Goal: Task Accomplishment & Management: Manage account settings

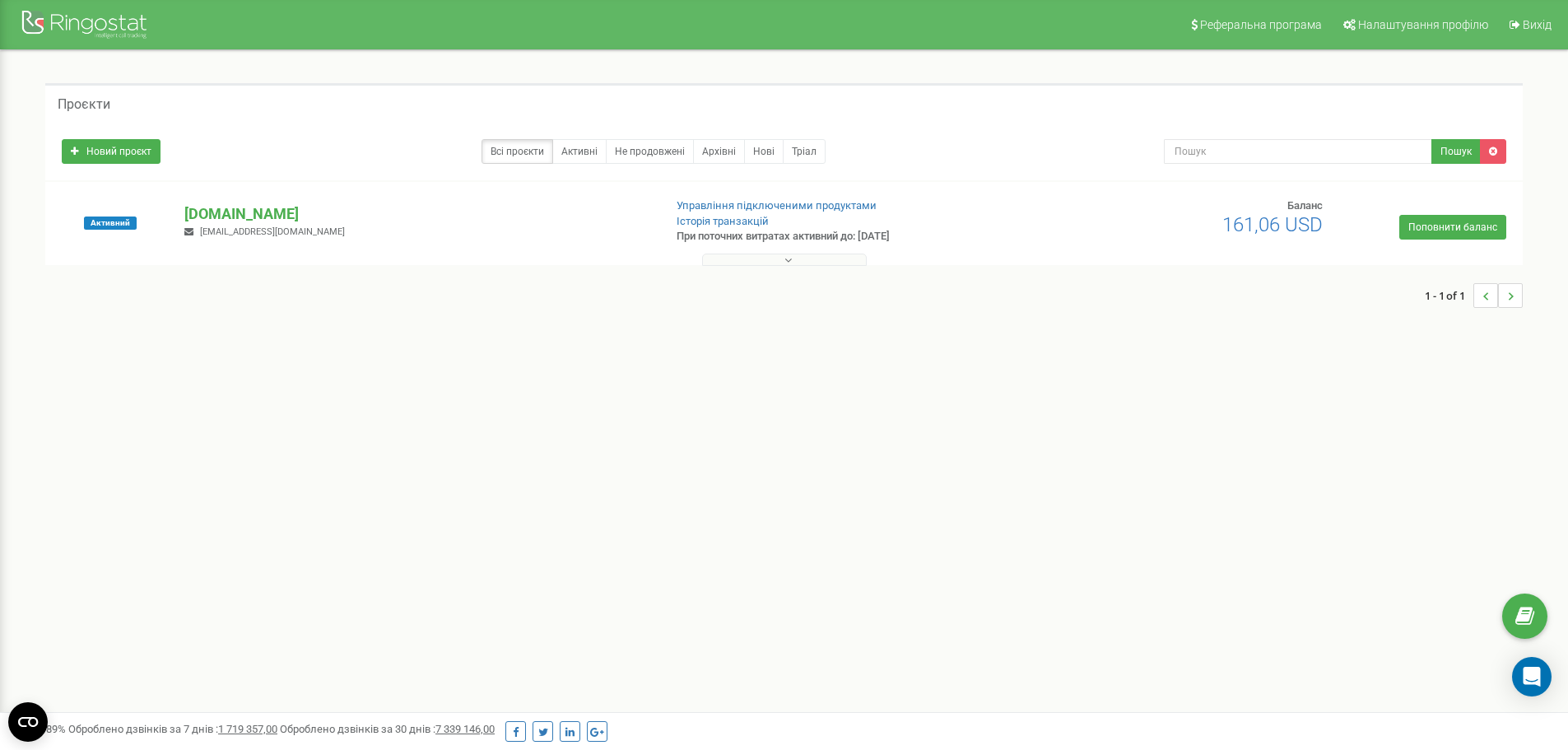
click at [745, 259] on button at bounding box center [784, 259] width 165 height 12
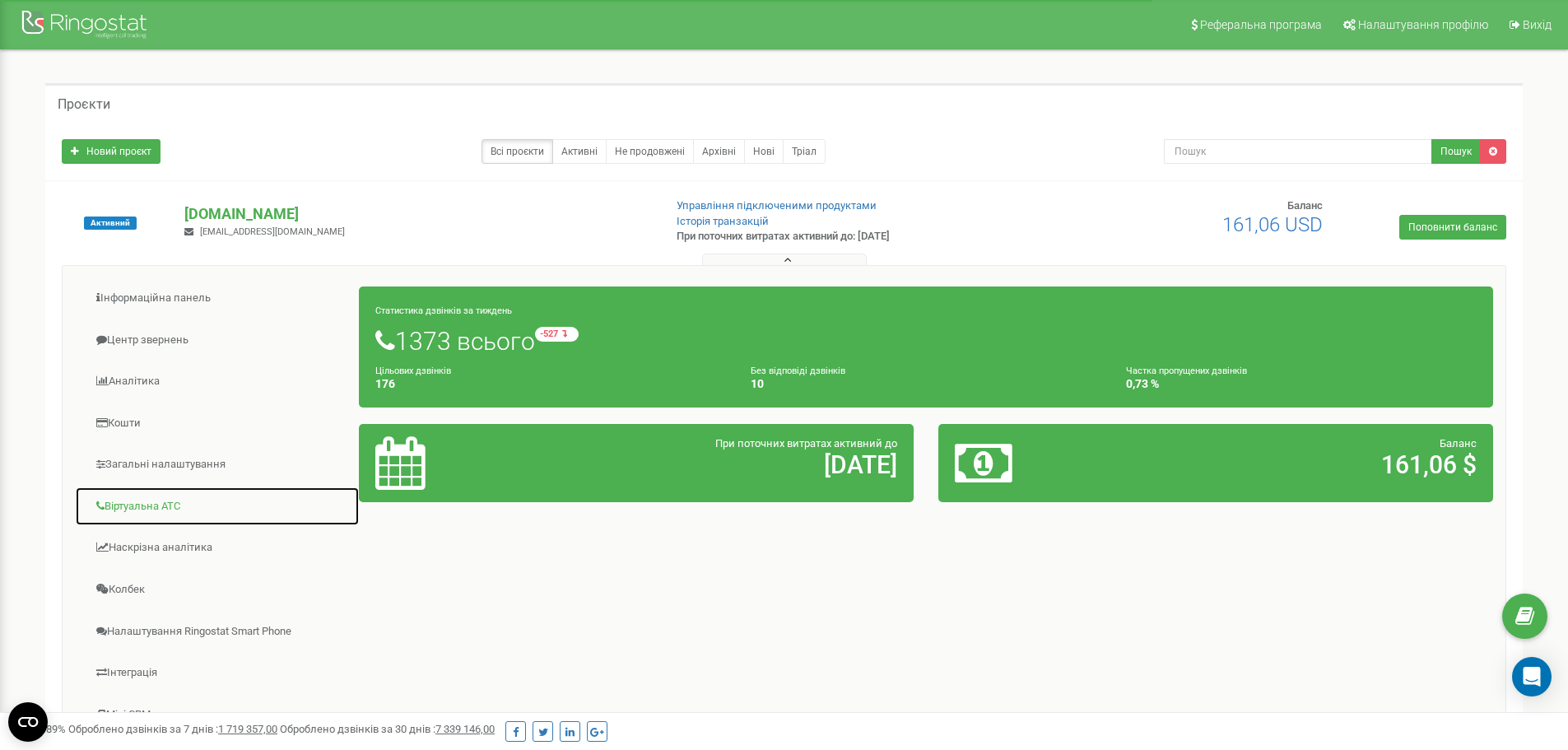
click at [139, 509] on link "Віртуальна АТС" at bounding box center [217, 506] width 285 height 40
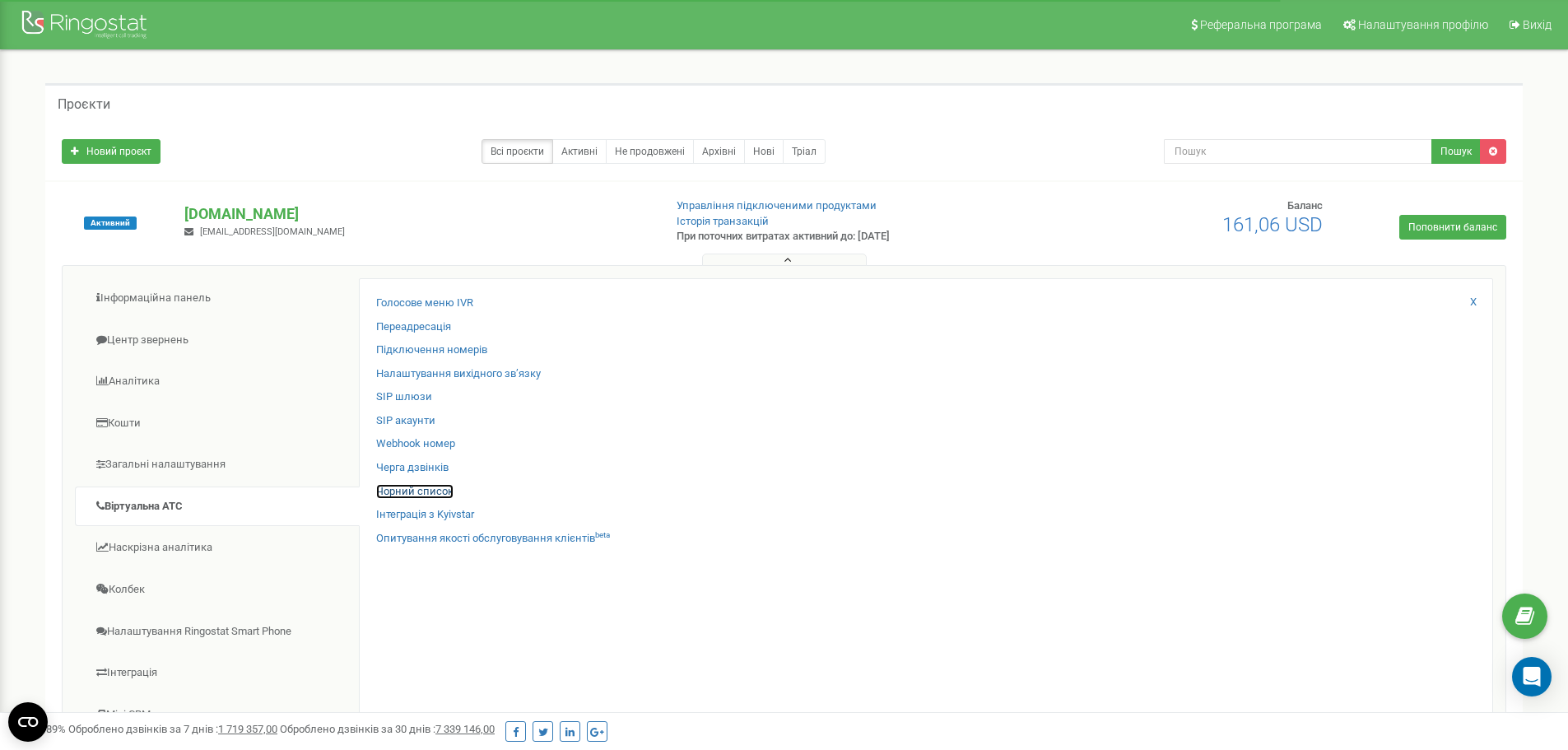
click at [447, 492] on link "Чорний список" at bounding box center [415, 491] width 77 height 16
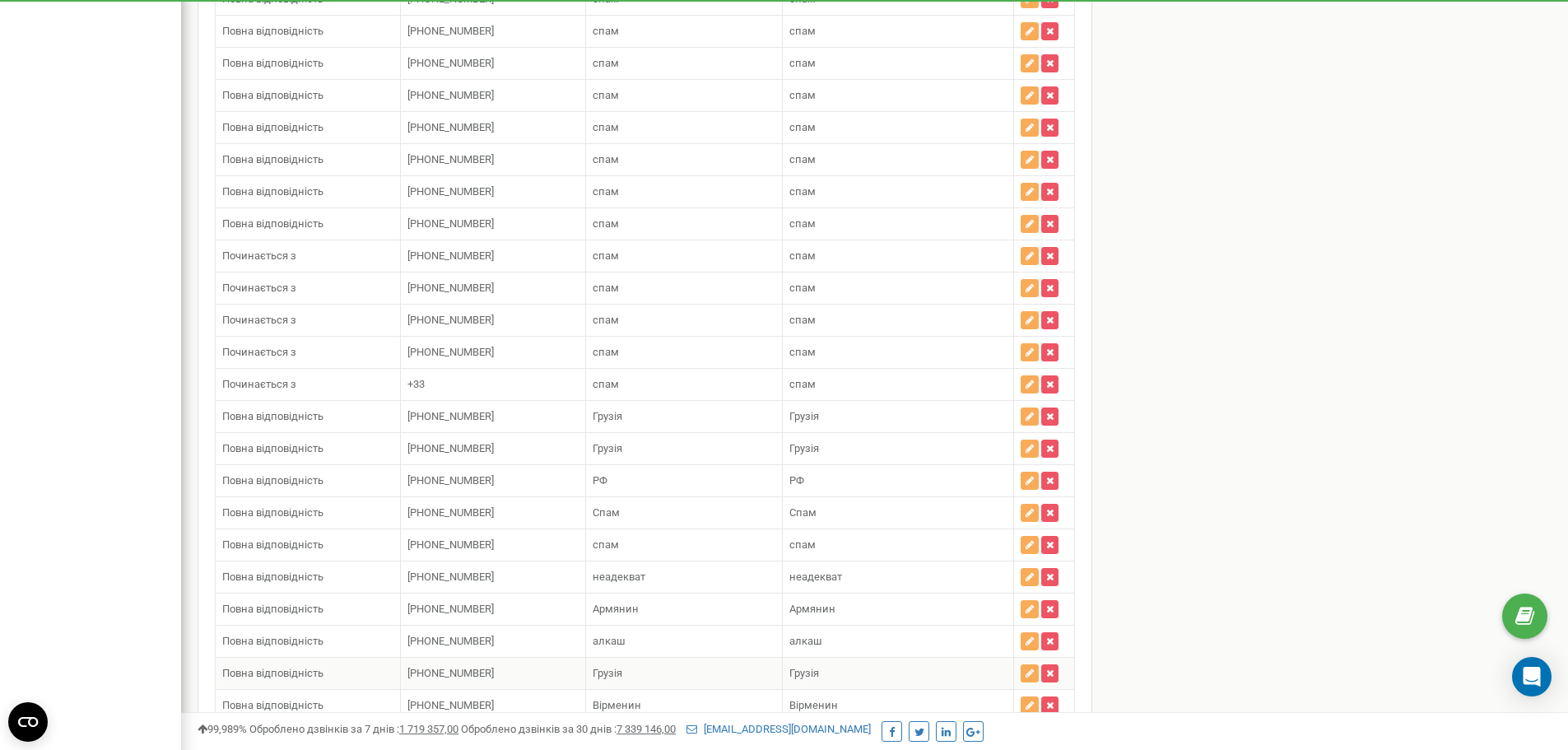
scroll to position [3174, 0]
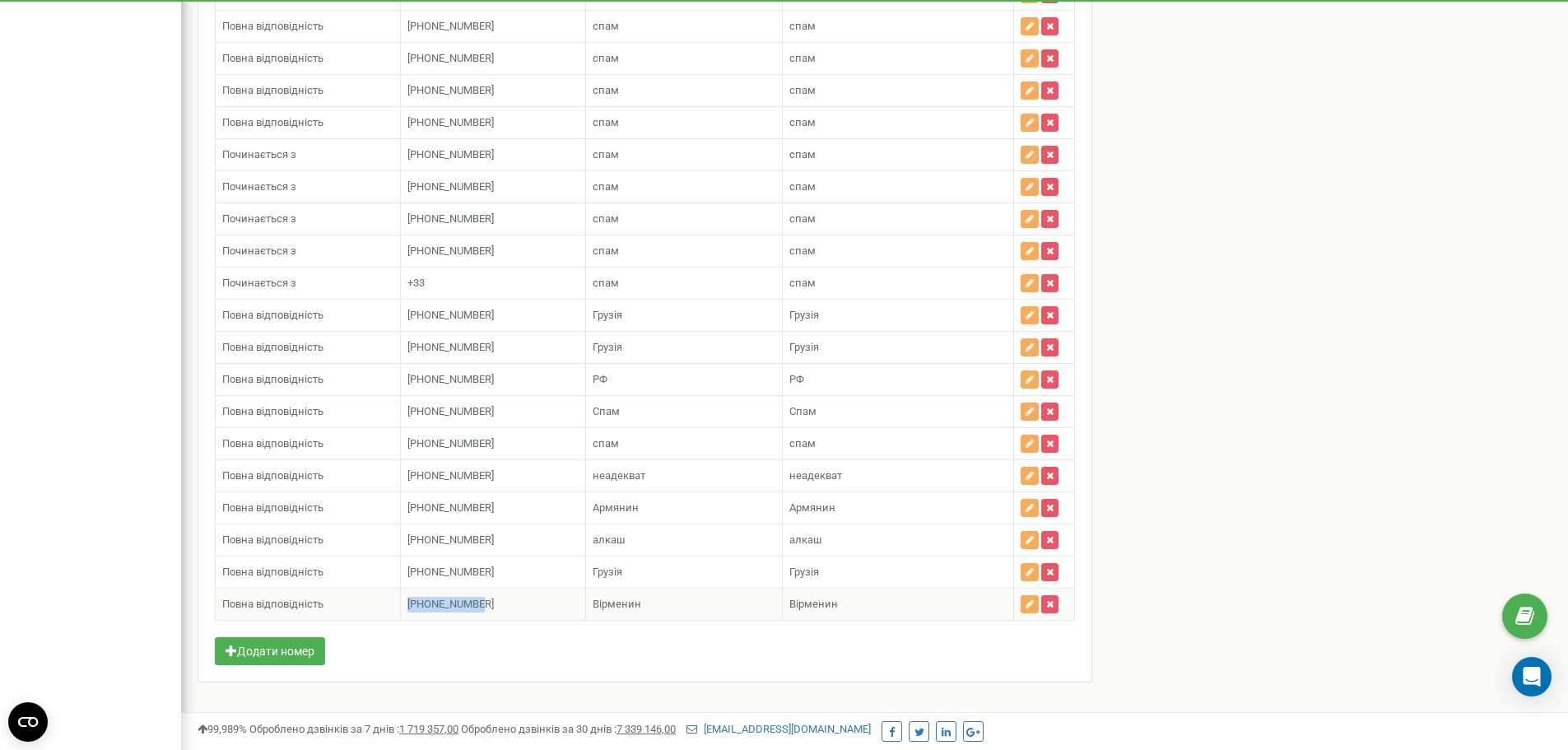
drag, startPoint x: 505, startPoint y: 584, endPoint x: 412, endPoint y: 586, distance: 93.0
click at [412, 588] on td "[PHONE_NUMBER] [PHONE_NUMBER]" at bounding box center [493, 604] width 185 height 32
copy span "[PHONE_NUMBER]"
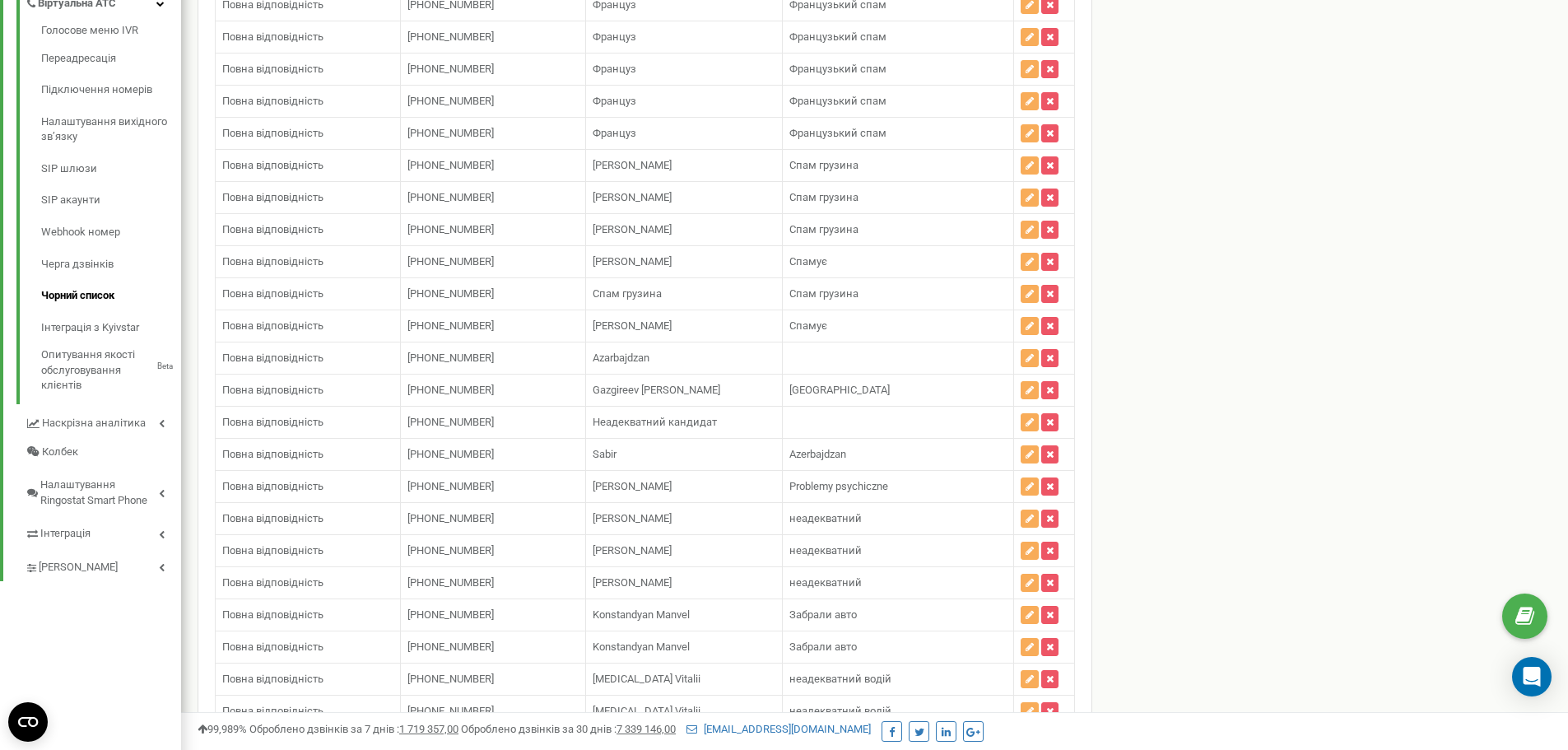
scroll to position [0, 0]
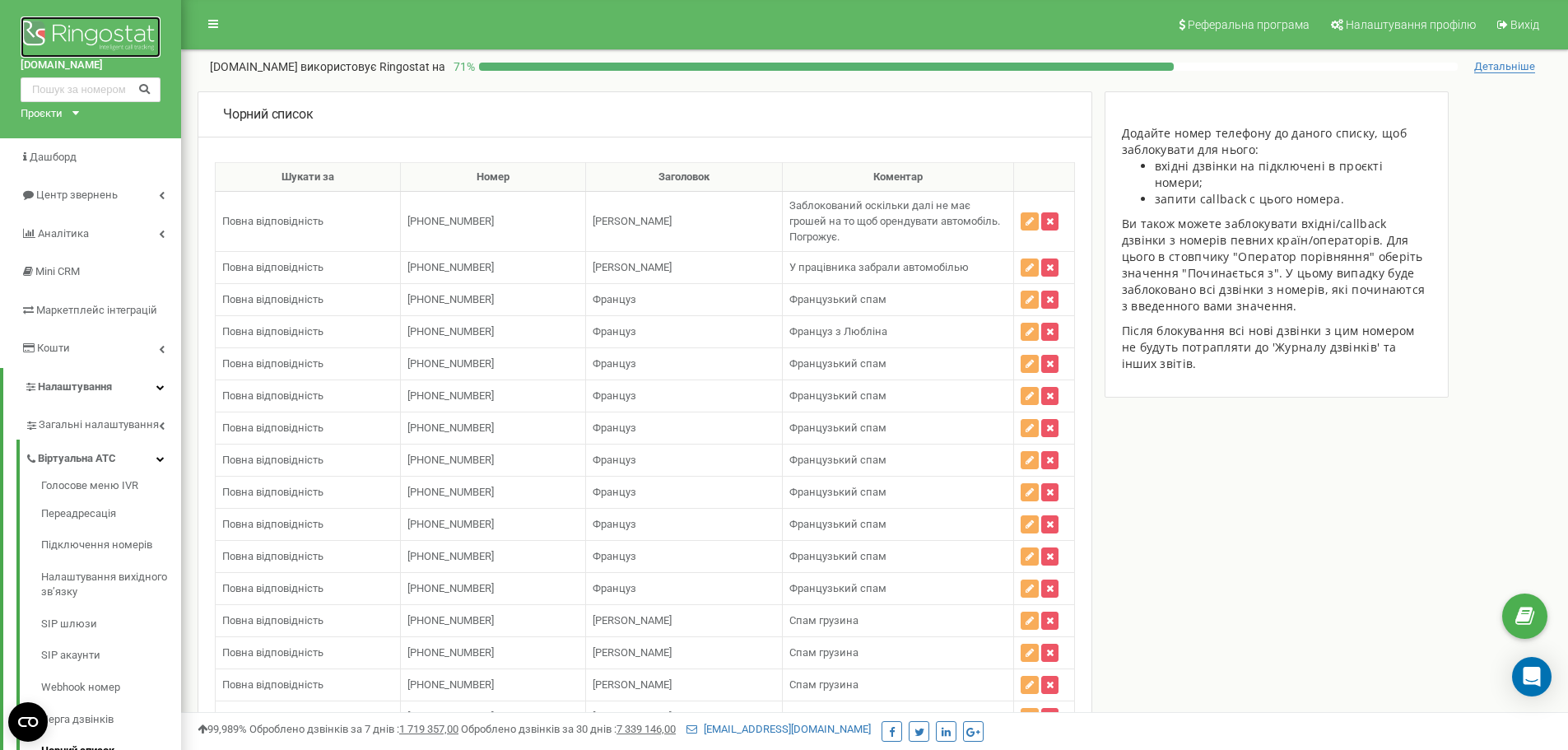
drag, startPoint x: 29, startPoint y: 29, endPoint x: 43, endPoint y: 48, distance: 23.6
click at [29, 29] on img at bounding box center [90, 37] width 140 height 41
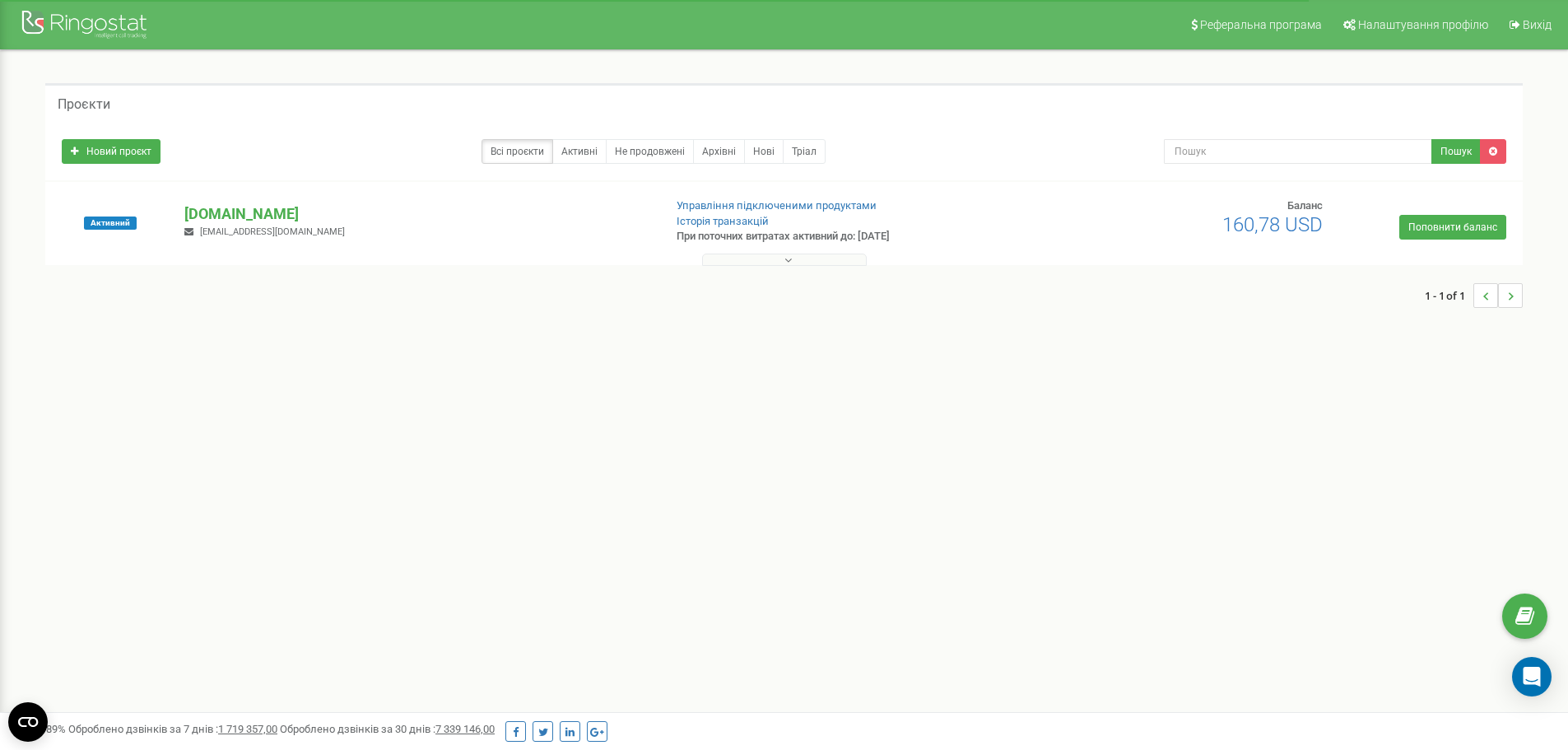
click at [784, 259] on icon at bounding box center [788, 260] width 8 height 11
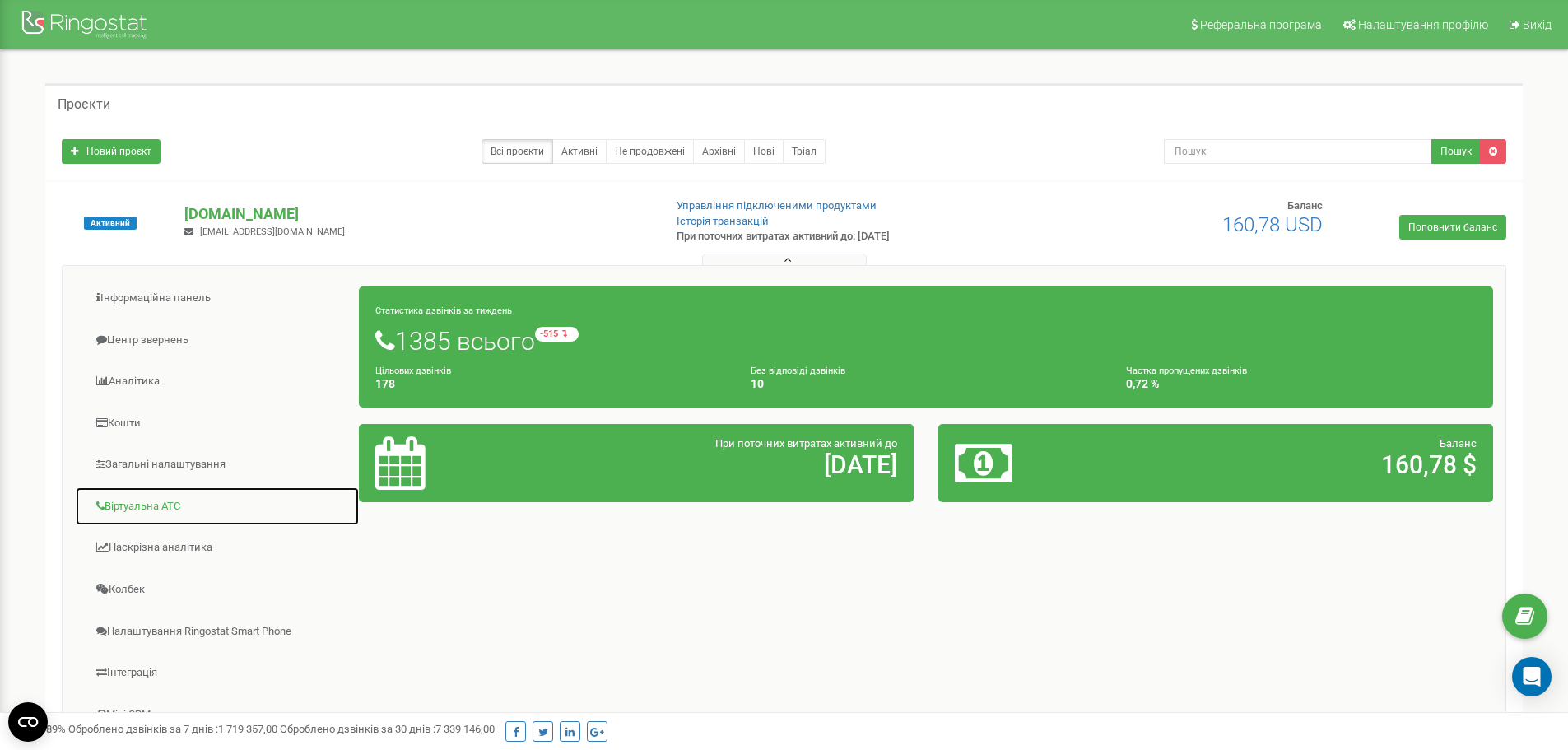
click at [143, 507] on link "Віртуальна АТС" at bounding box center [217, 506] width 285 height 40
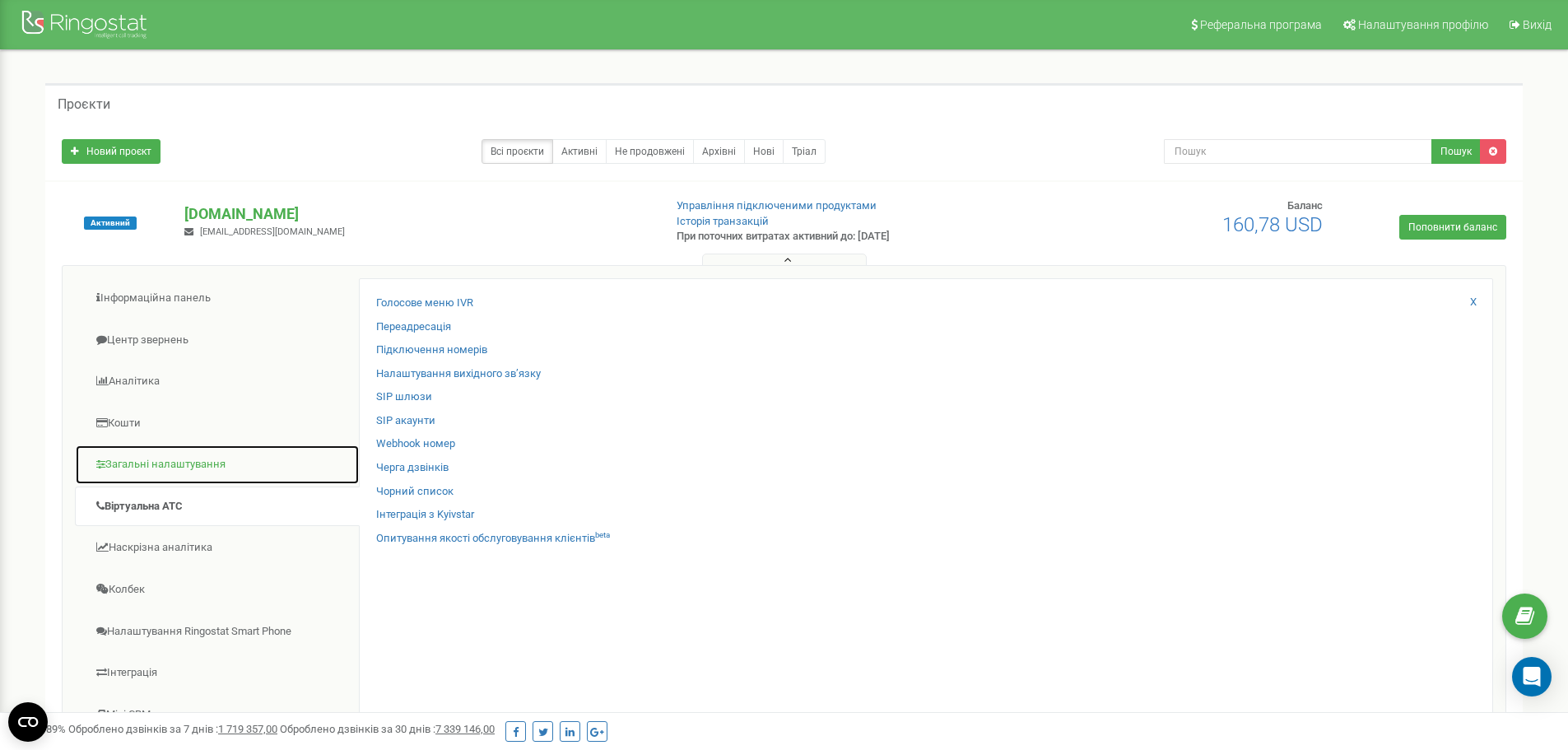
click at [140, 460] on link "Загальні налаштування" at bounding box center [217, 464] width 285 height 40
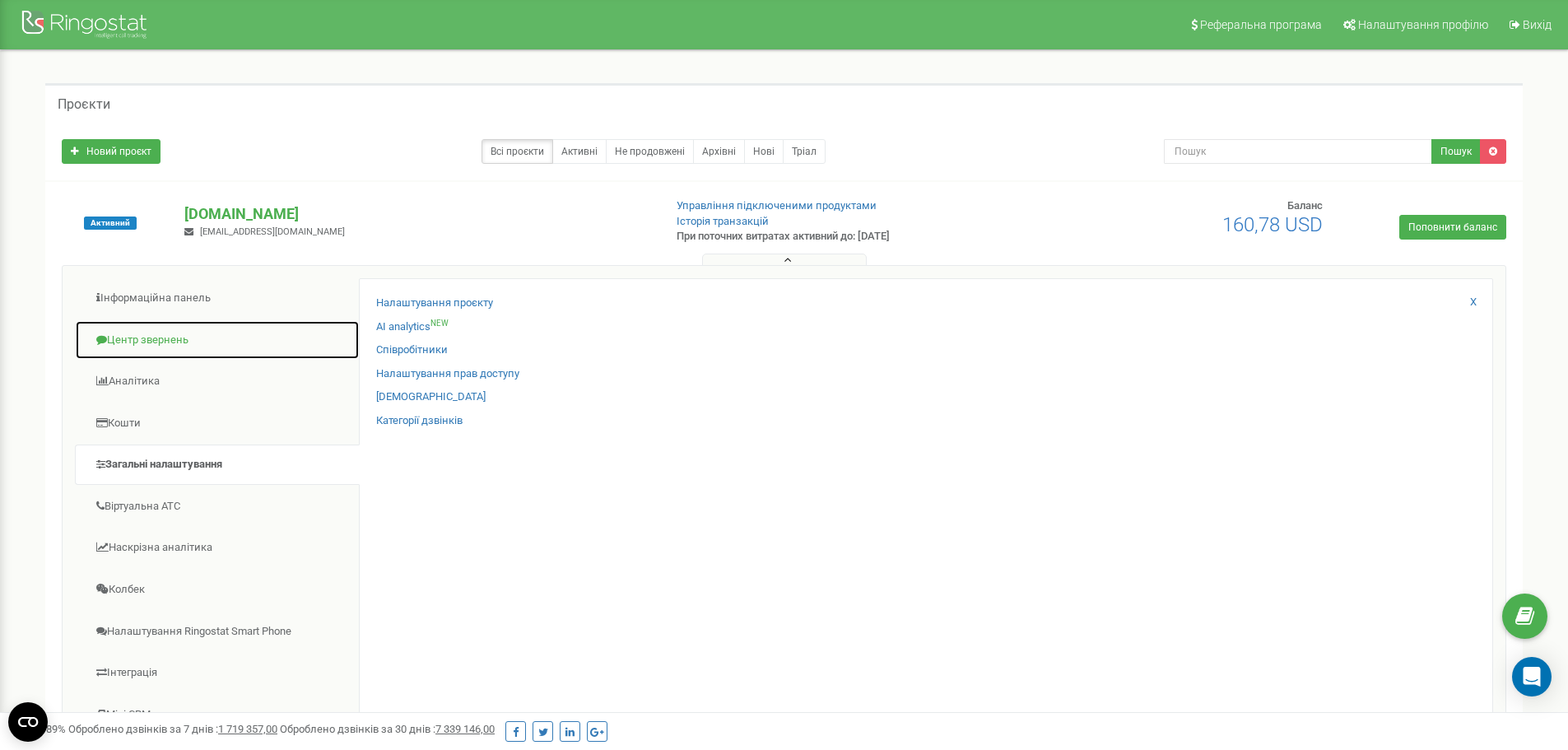
click at [140, 327] on link "Центр звернень" at bounding box center [217, 340] width 285 height 40
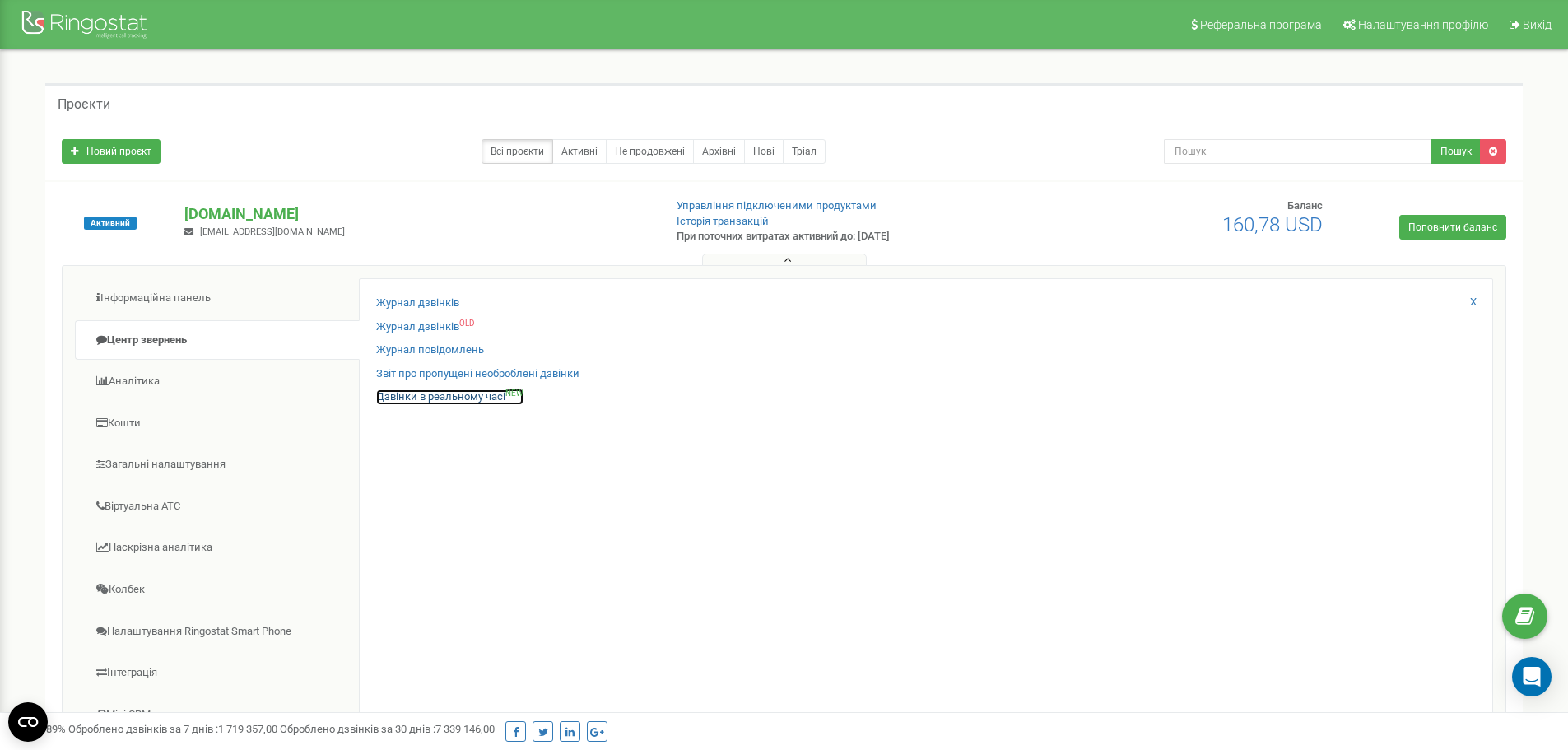
click at [475, 396] on link "Дзвінки в реальному часі NEW" at bounding box center [450, 397] width 148 height 16
